Goal: Check status

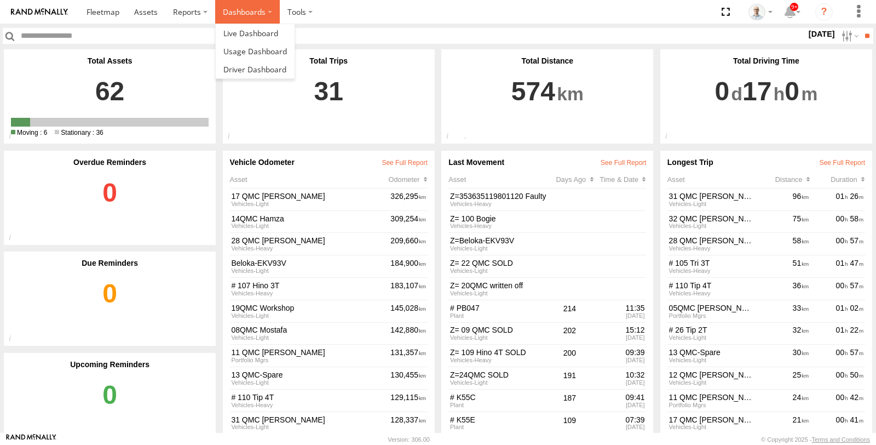
click at [231, 17] on label "Dashboards" at bounding box center [247, 12] width 65 height 24
click at [240, 34] on span at bounding box center [250, 33] width 55 height 10
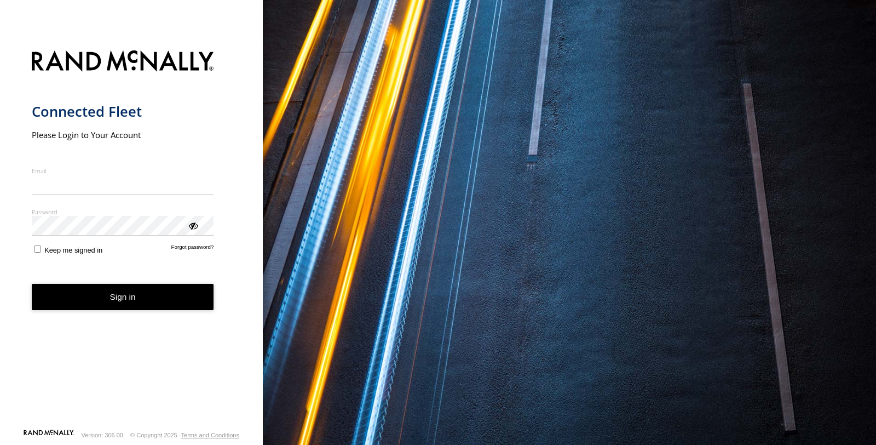
type input "**********"
click at [143, 314] on form "**********" at bounding box center [132, 236] width 200 height 384
click at [147, 295] on button "Sign in" at bounding box center [123, 297] width 182 height 27
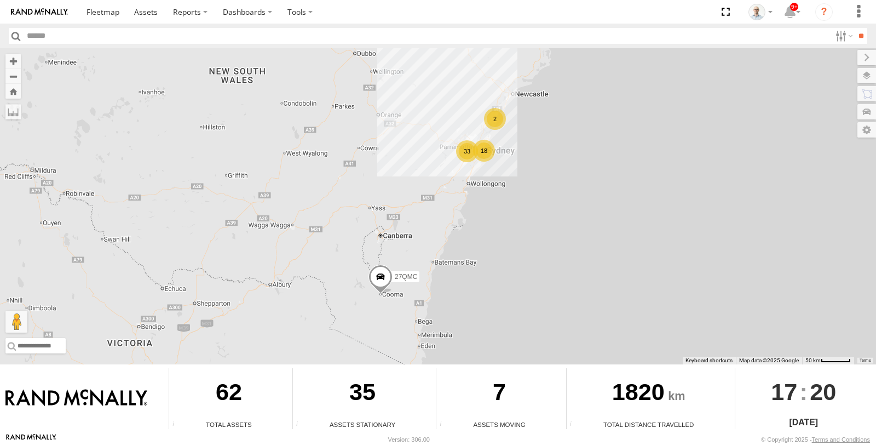
drag, startPoint x: 491, startPoint y: 159, endPoint x: 484, endPoint y: 148, distance: 12.3
click at [491, 157] on div "18" at bounding box center [484, 151] width 22 height 22
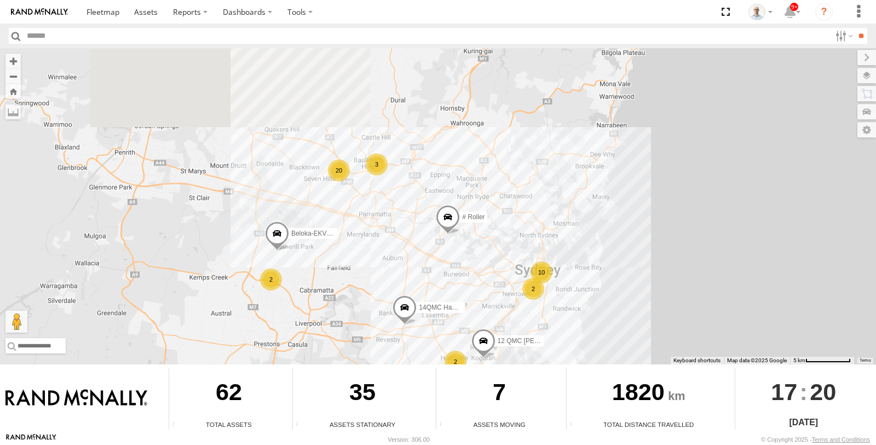
drag, startPoint x: 354, startPoint y: 127, endPoint x: 433, endPoint y: 278, distance: 169.9
click at [433, 278] on div "27QMC 10 2 2 3 20 12 QMC Jack Hook Beloka-EKV93V 2 14QMC Hamza 04QMC Francesco …" at bounding box center [438, 206] width 876 height 316
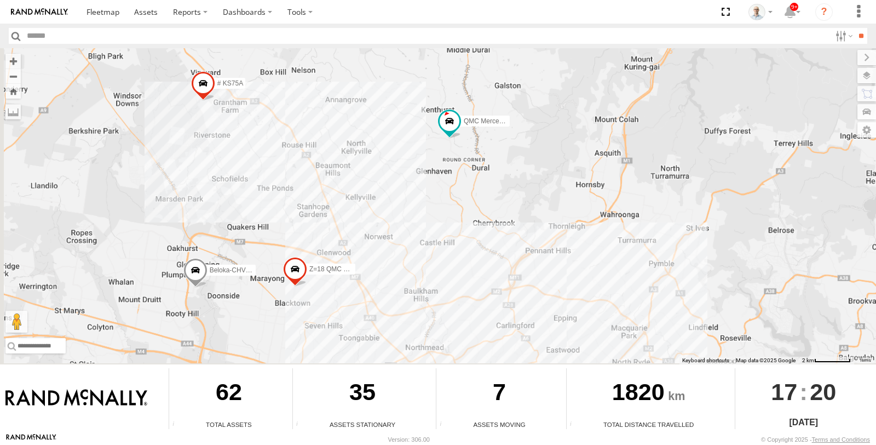
drag, startPoint x: 365, startPoint y: 221, endPoint x: 452, endPoint y: 148, distance: 113.5
click at [448, 151] on div "27QMC 14QMC Hamza 04QMC Francesco # Roller 28 QMC Nathan 23QMC Paul # KS75A 06Q…" at bounding box center [438, 206] width 876 height 316
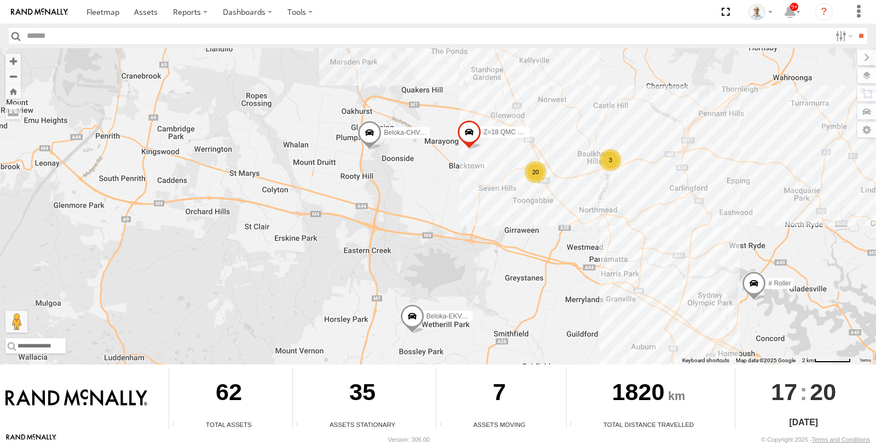
click at [532, 174] on div "20" at bounding box center [535, 172] width 22 height 22
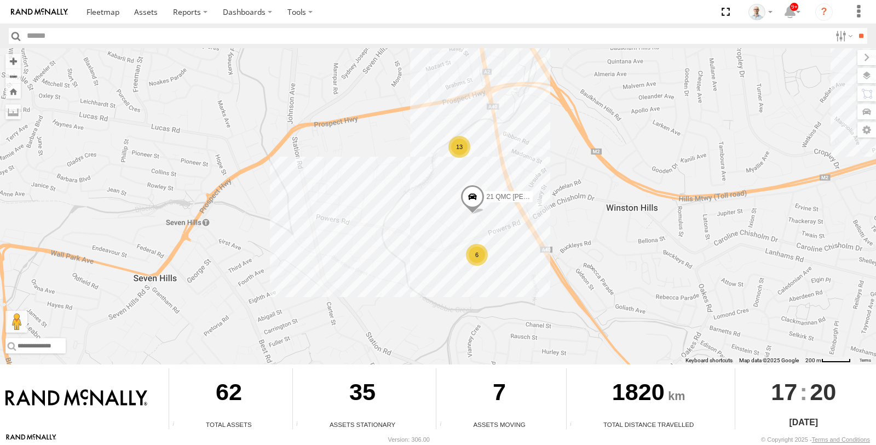
drag, startPoint x: 672, startPoint y: 252, endPoint x: 638, endPoint y: 244, distance: 34.5
click at [638, 244] on div "27QMC 14QMC Hamza 04QMC Francesco # Roller 28 QMC Nathan 23QMC Paul # KS75A 06Q…" at bounding box center [438, 206] width 876 height 316
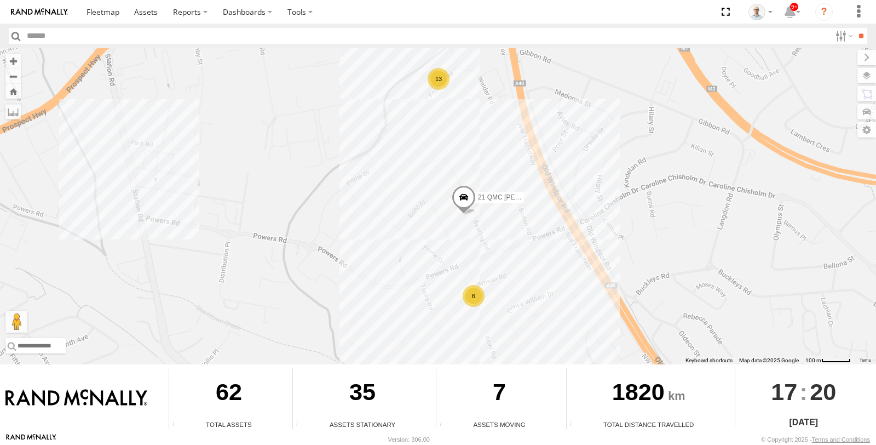
click at [437, 78] on div "13" at bounding box center [439, 79] width 22 height 22
